Goal: Share content

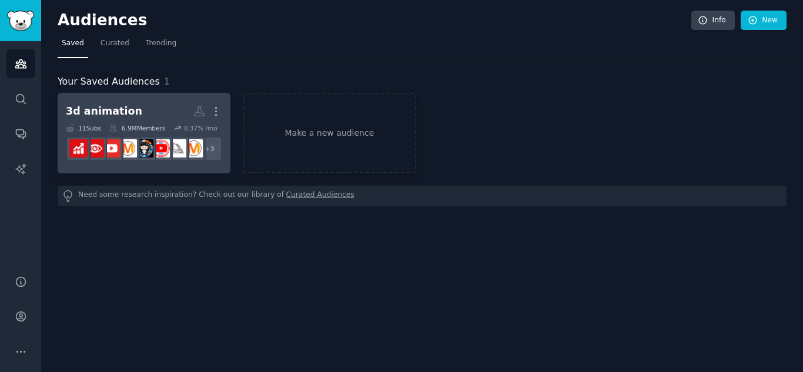
click at [188, 103] on h2 "3d animation More" at bounding box center [144, 111] width 156 height 21
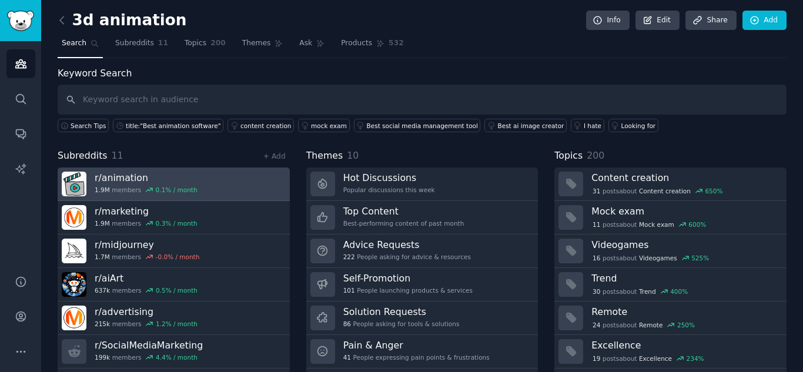
click at [139, 181] on h3 "r/ animation" at bounding box center [146, 178] width 103 height 12
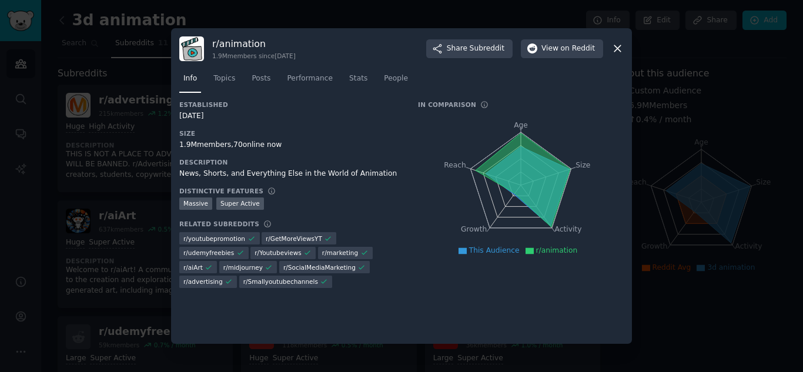
click at [618, 48] on icon at bounding box center [618, 49] width 6 height 6
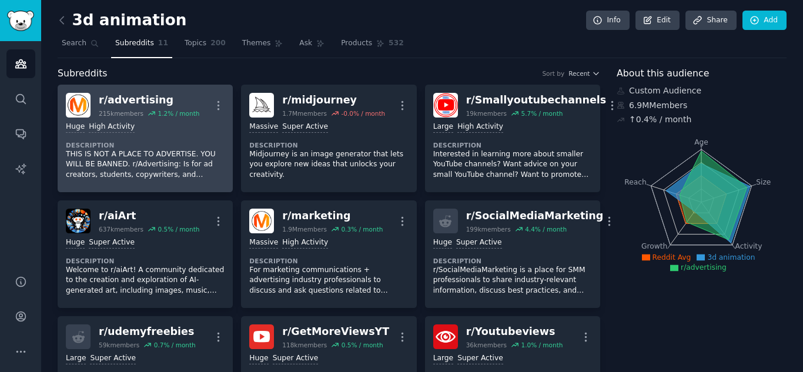
click at [97, 165] on p "THIS IS NOT A PLACE TO ADVERTISE. YOU WILL BE BANNED. r/Advertising: Is for ad …" at bounding box center [145, 164] width 159 height 31
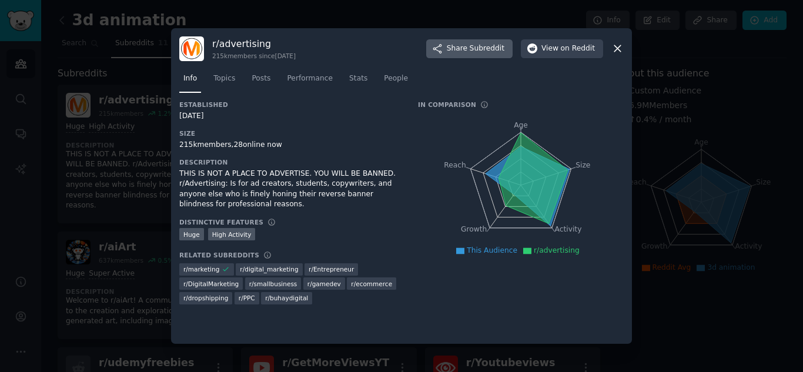
click at [475, 44] on span "Share Subreddit" at bounding box center [476, 49] width 58 height 11
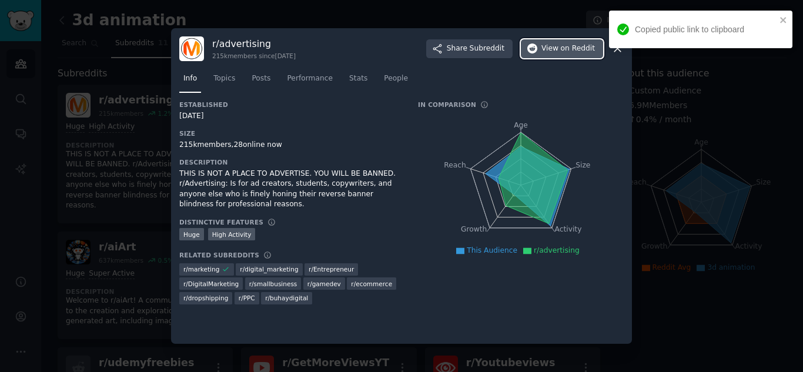
click at [566, 46] on span "on Reddit" at bounding box center [578, 49] width 34 height 11
